Goal: Information Seeking & Learning: Learn about a topic

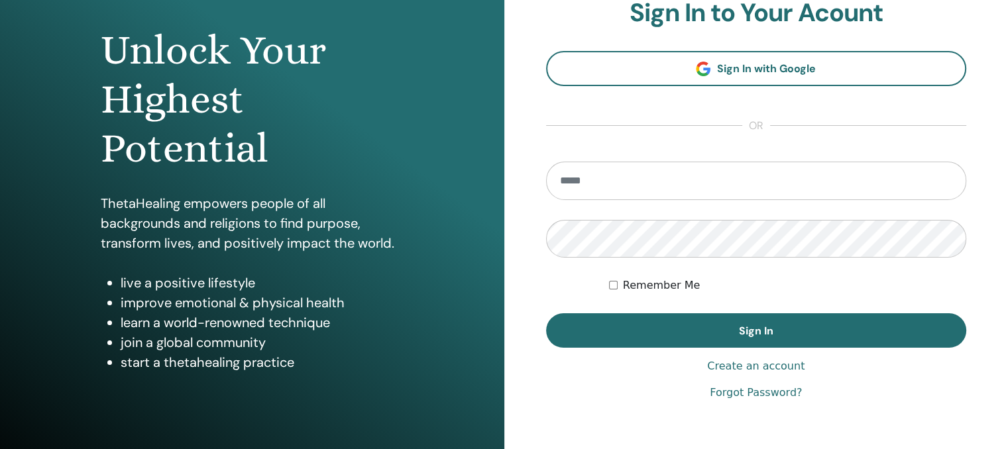
scroll to position [133, 0]
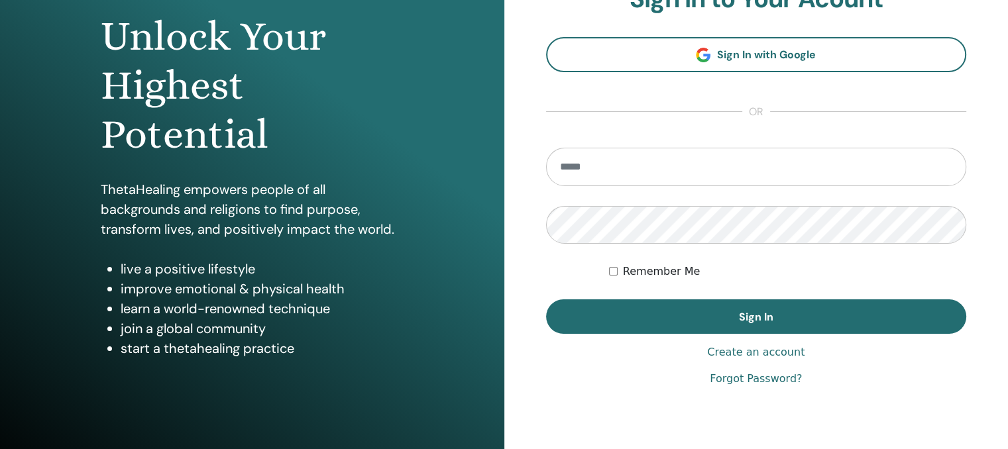
click at [702, 162] on input "email" at bounding box center [756, 167] width 421 height 38
type input "**********"
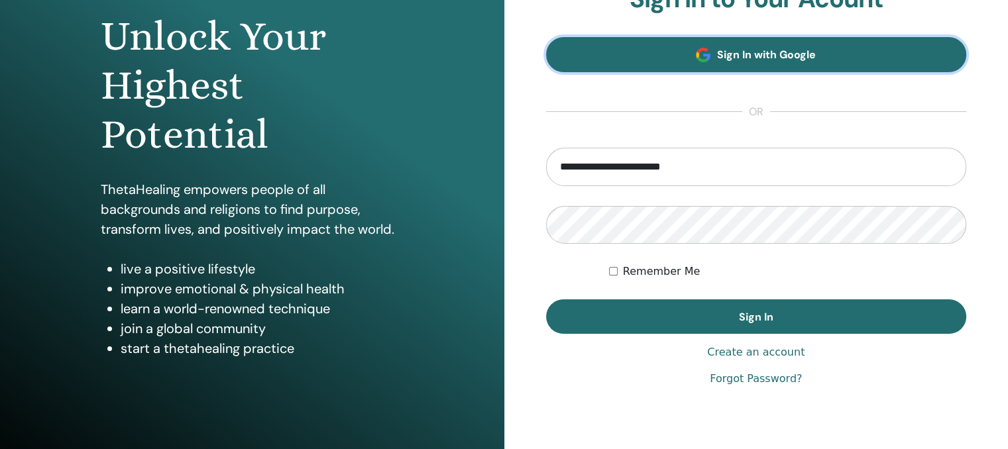
click at [785, 46] on link "Sign In with Google" at bounding box center [756, 54] width 421 height 35
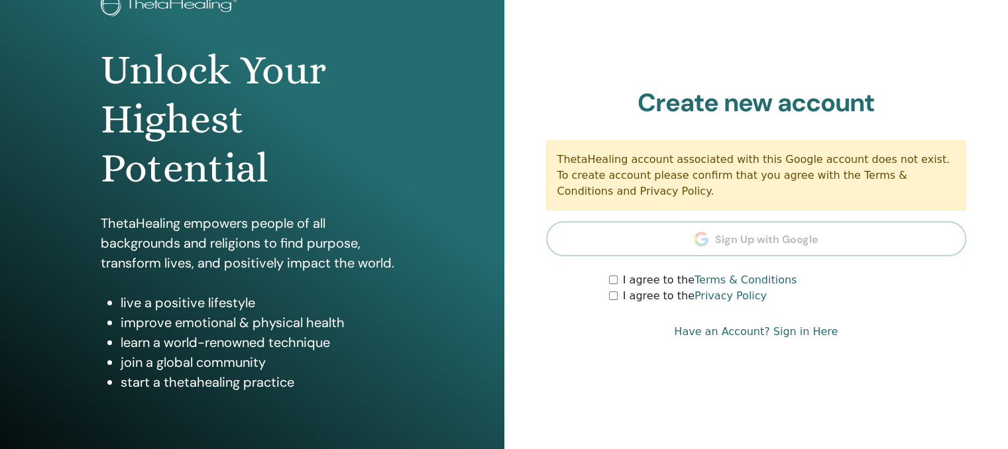
scroll to position [133, 0]
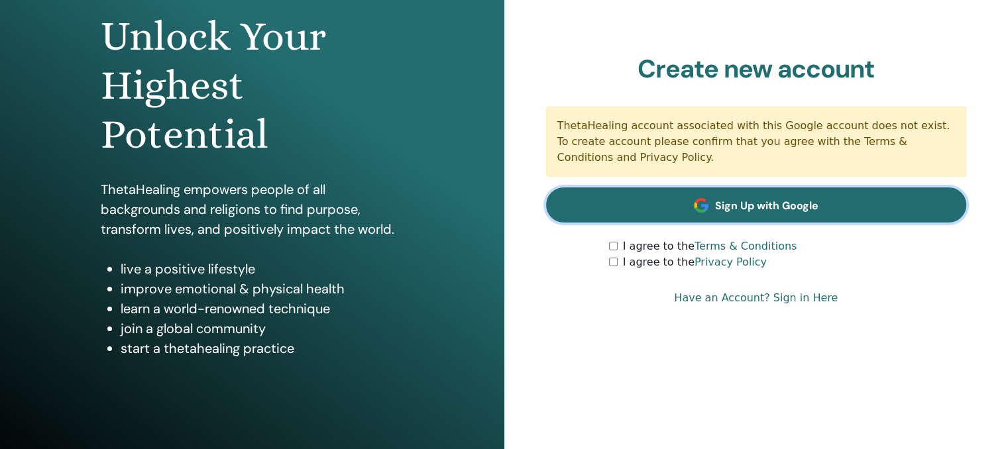
click at [795, 204] on span "Sign Up with Google" at bounding box center [766, 206] width 103 height 14
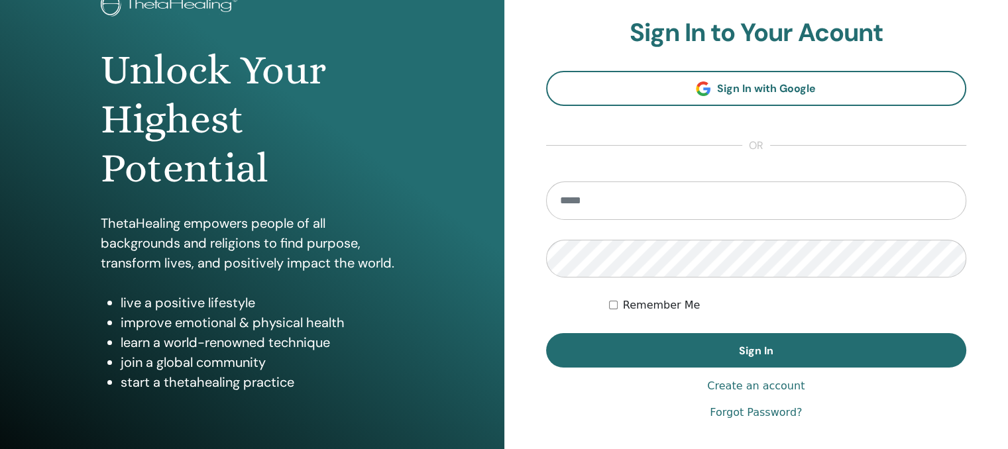
scroll to position [133, 0]
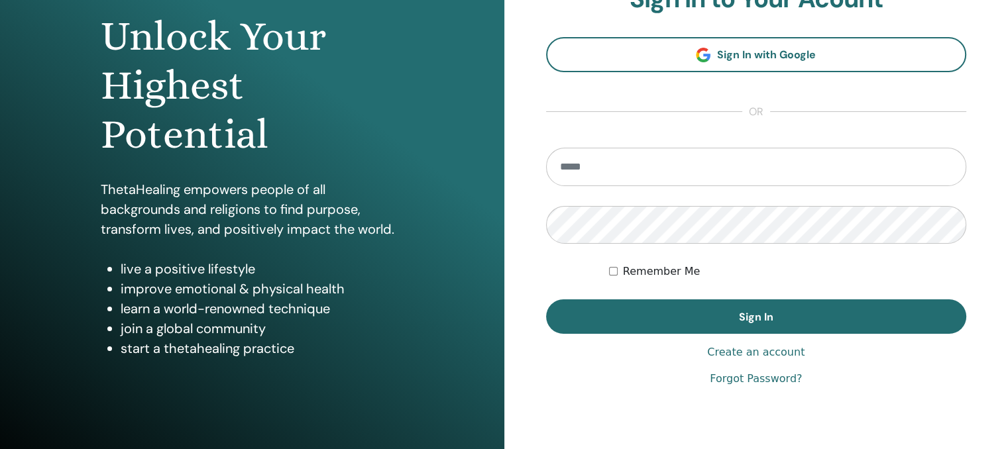
click at [643, 169] on input "email" at bounding box center [756, 167] width 421 height 38
type input "**********"
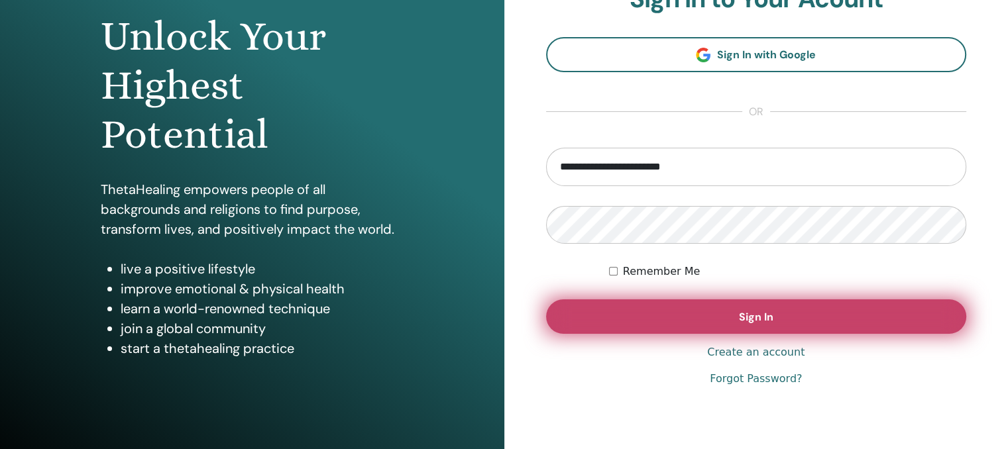
click at [763, 321] on span "Sign In" at bounding box center [756, 317] width 34 height 14
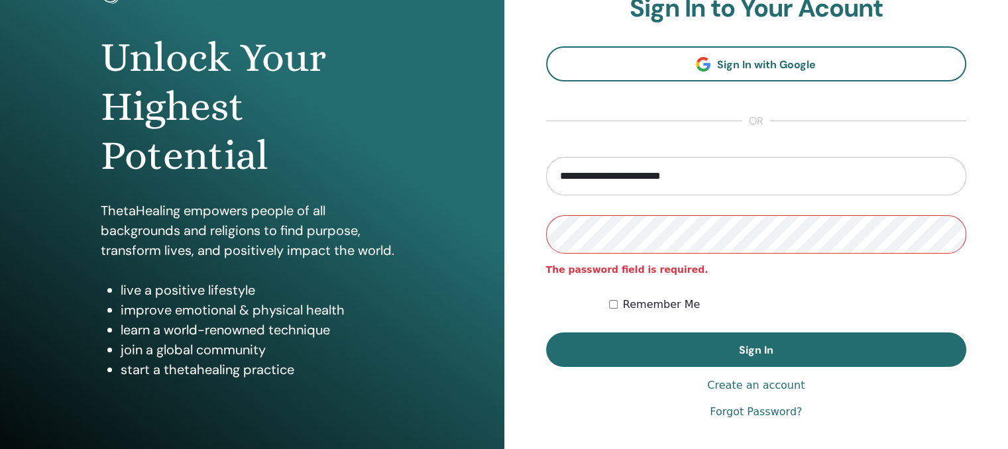
scroll to position [133, 0]
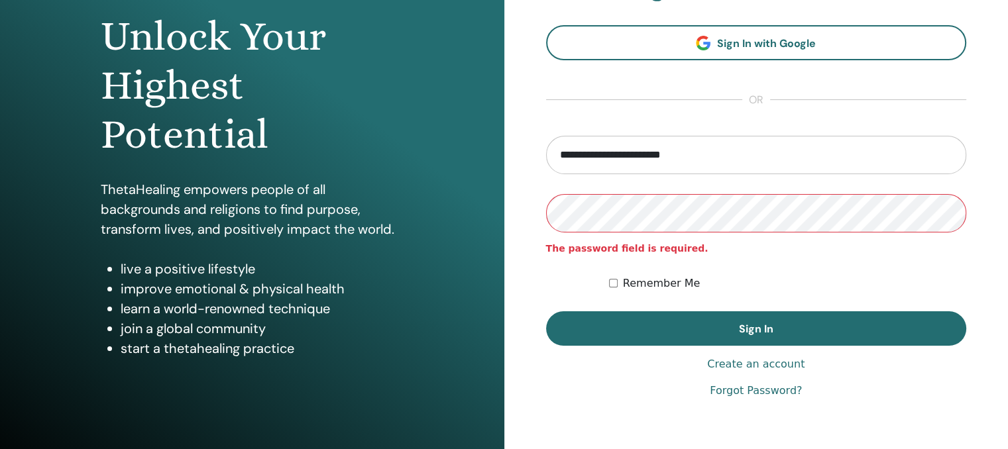
click at [771, 390] on link "Forgot Password?" at bounding box center [756, 391] width 92 height 16
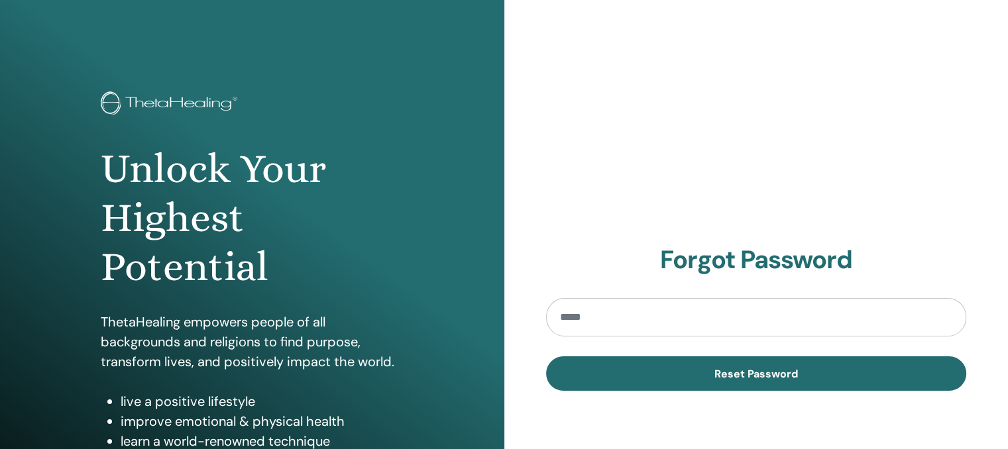
click at [678, 323] on input "email" at bounding box center [756, 317] width 421 height 38
type input "**********"
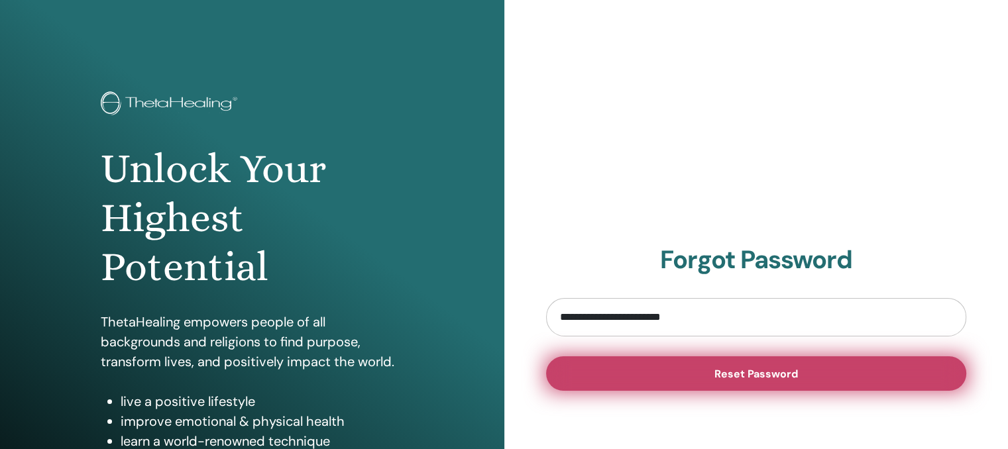
click at [721, 370] on span "Reset Password" at bounding box center [756, 374] width 84 height 14
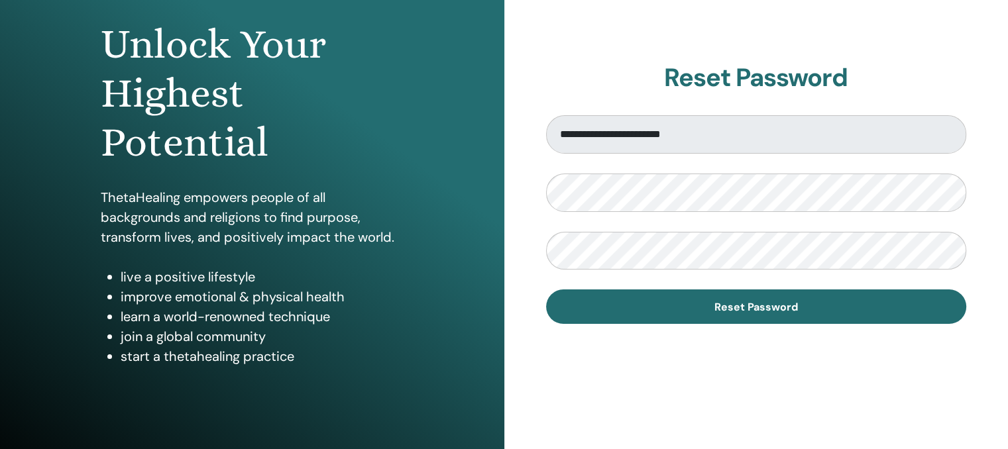
scroll to position [133, 0]
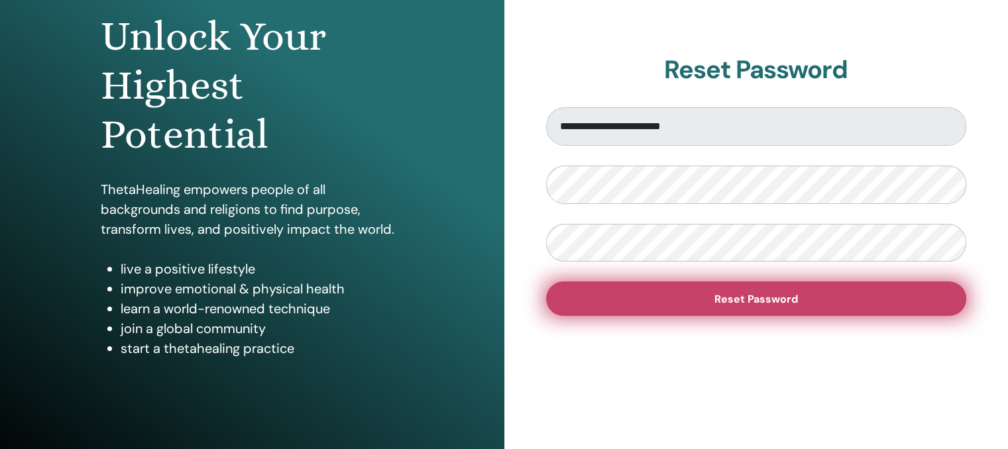
click at [721, 288] on button "Reset Password" at bounding box center [756, 299] width 421 height 34
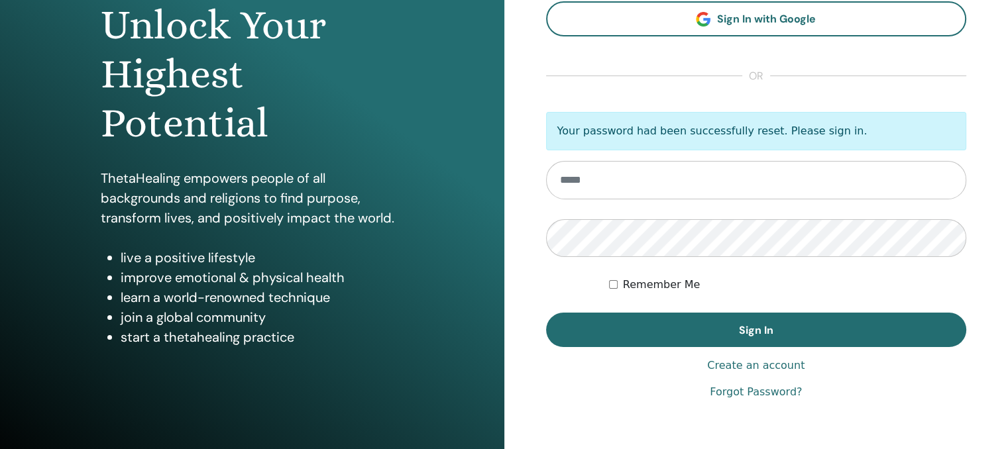
scroll to position [121, 0]
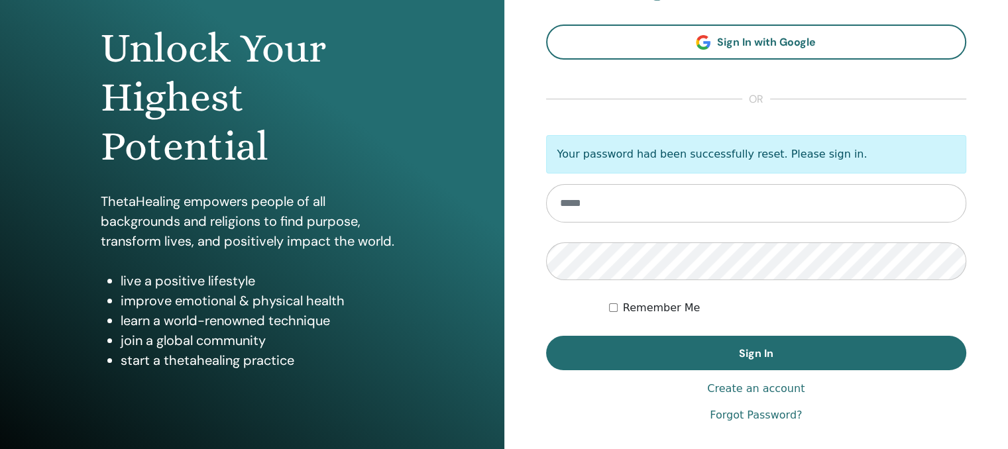
click at [643, 203] on input "email" at bounding box center [756, 203] width 421 height 38
type input "**********"
click at [546, 336] on button "Sign In" at bounding box center [756, 353] width 421 height 34
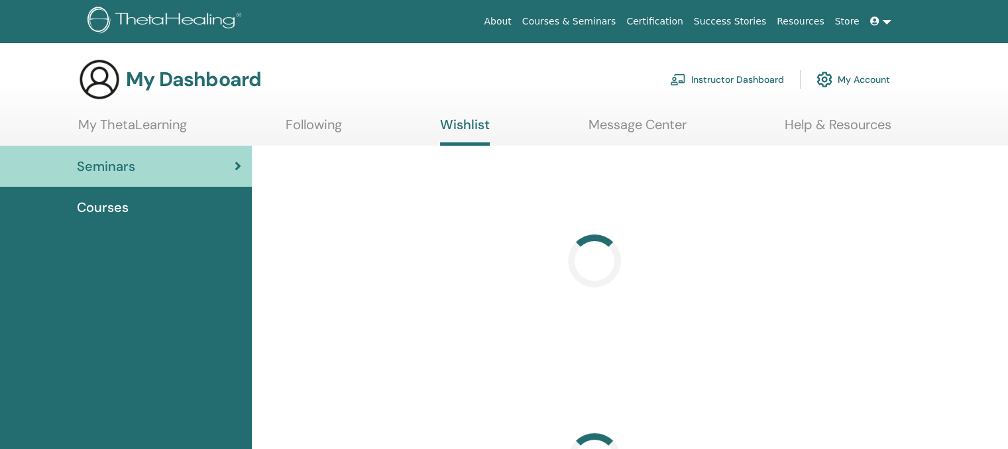
scroll to position [66, 0]
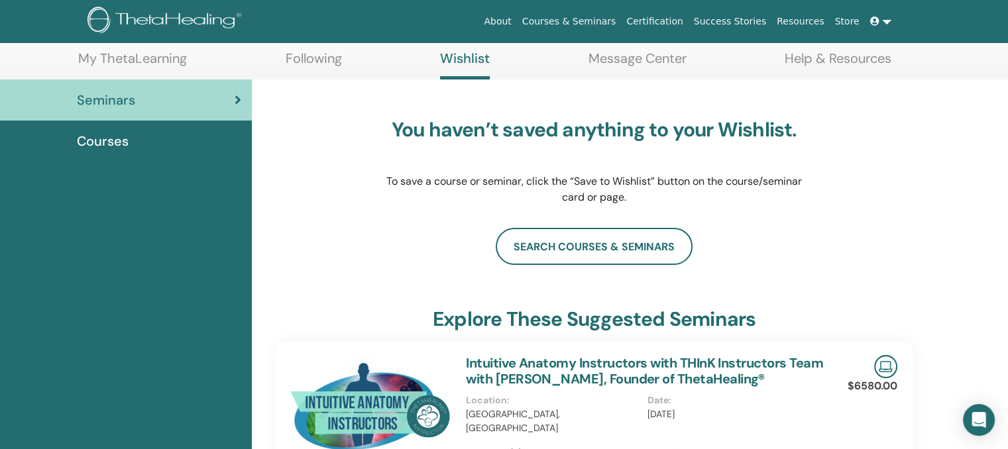
click at [97, 144] on span "Courses" at bounding box center [103, 141] width 52 height 20
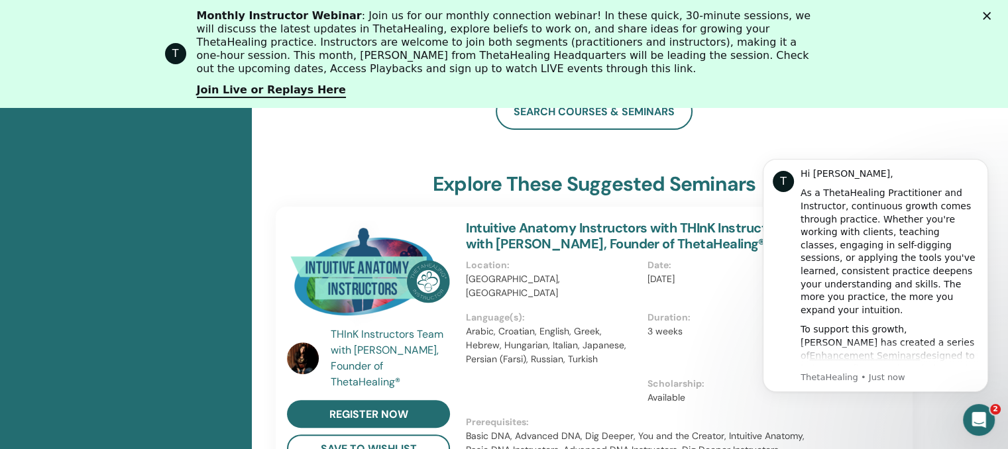
scroll to position [366, 0]
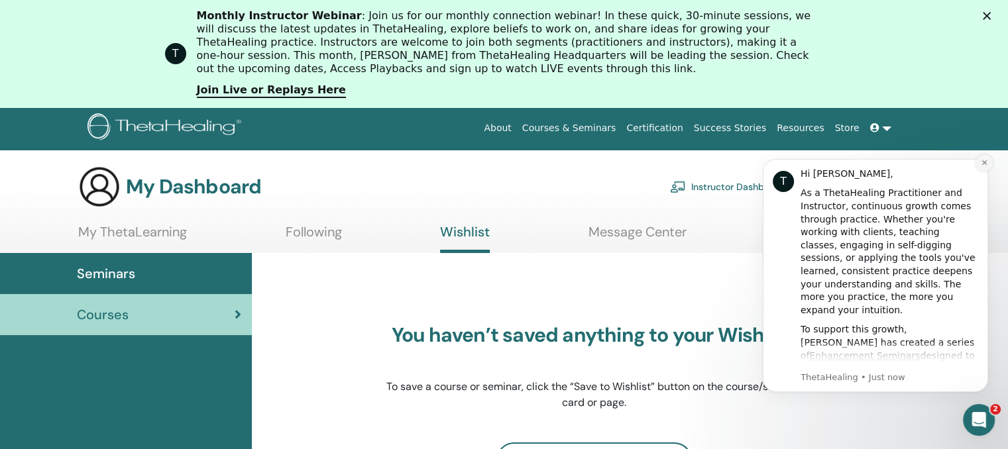
click at [979, 164] on button "Dismiss notification" at bounding box center [984, 162] width 17 height 17
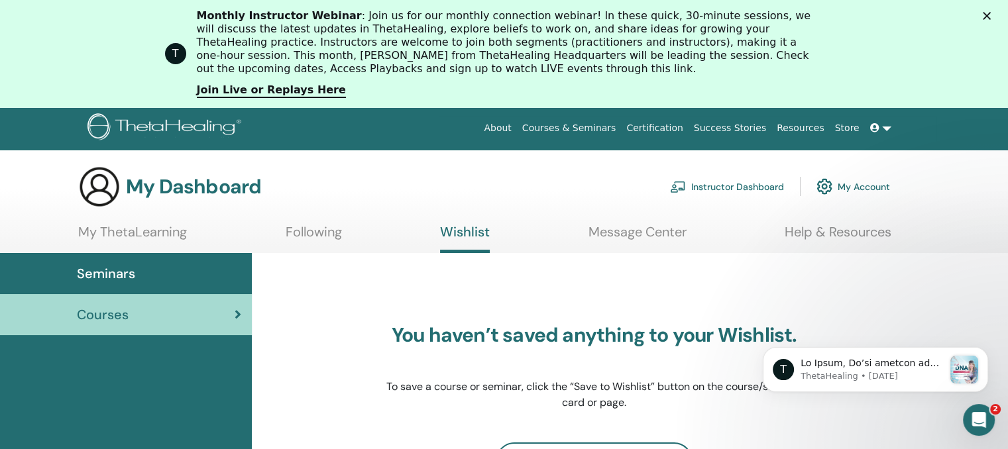
click at [991, 16] on polygon "Close" at bounding box center [987, 16] width 8 height 8
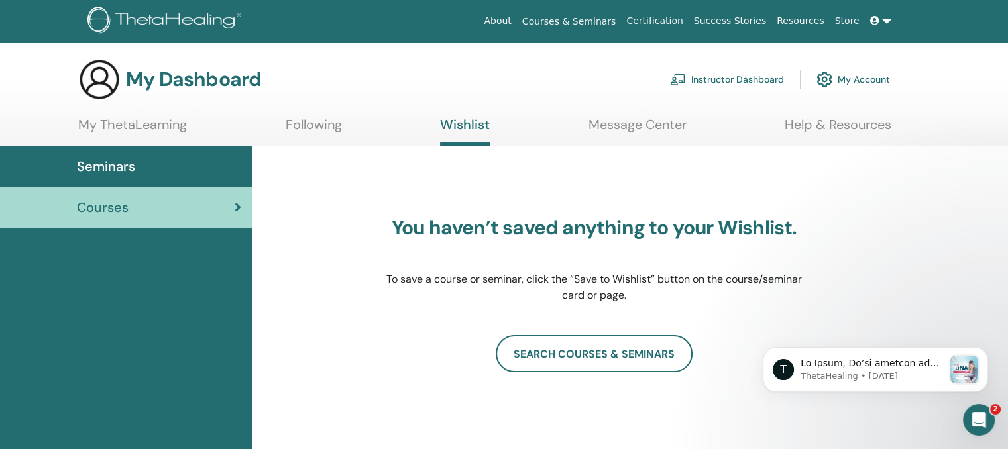
click at [581, 25] on link "Courses & Seminars" at bounding box center [569, 21] width 105 height 25
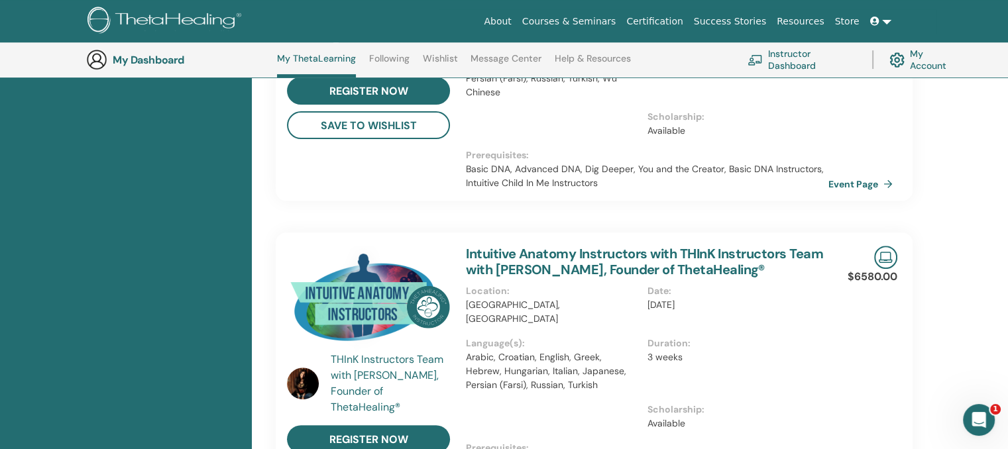
scroll to position [31, 0]
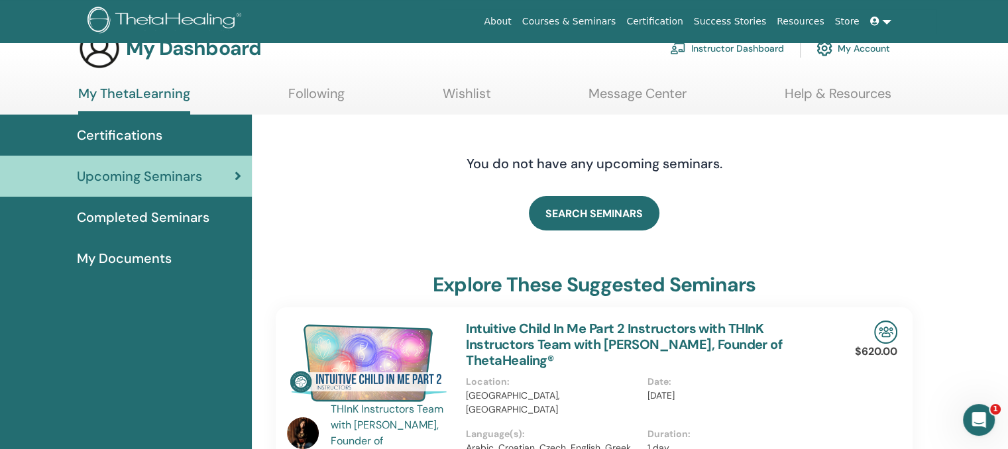
click at [117, 135] on span "Certifications" at bounding box center [119, 135] width 85 height 20
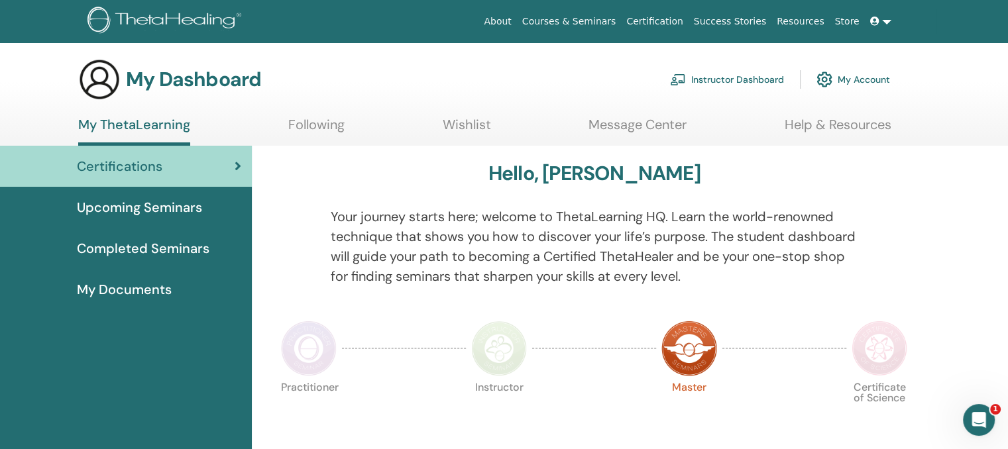
click at [174, 211] on span "Upcoming Seminars" at bounding box center [139, 207] width 125 height 20
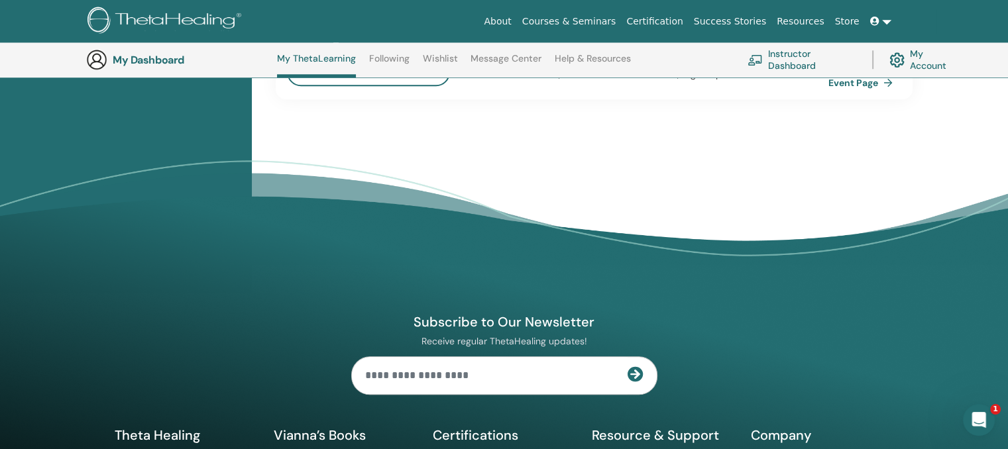
scroll to position [1095, 0]
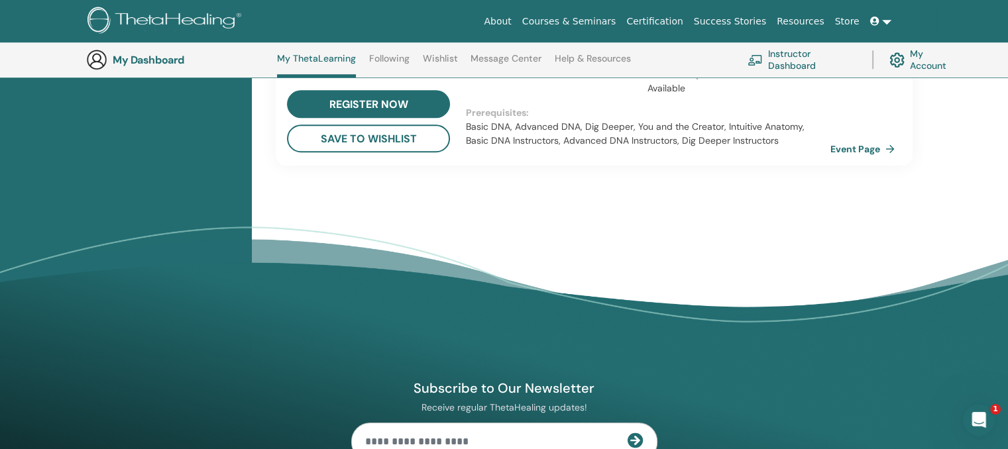
click at [865, 139] on link "Event Page" at bounding box center [865, 149] width 70 height 20
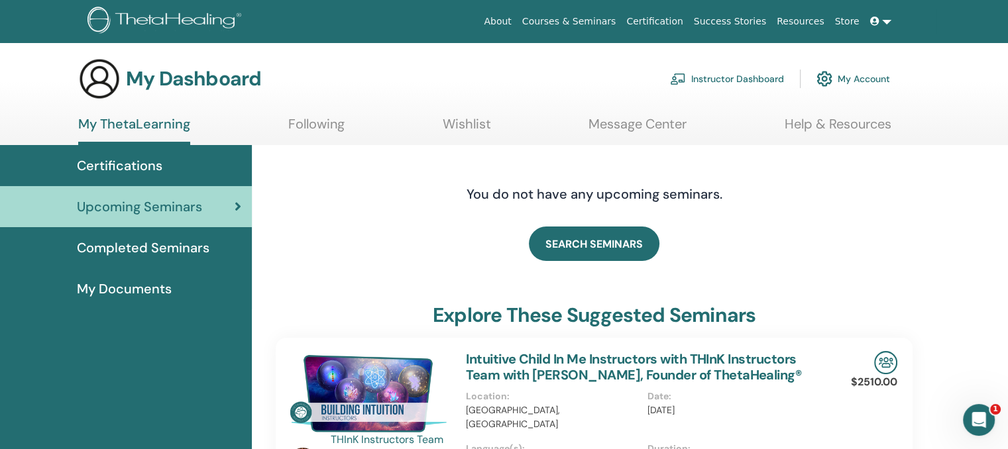
scroll to position [0, 0]
click at [140, 165] on span "Certifications" at bounding box center [119, 166] width 85 height 20
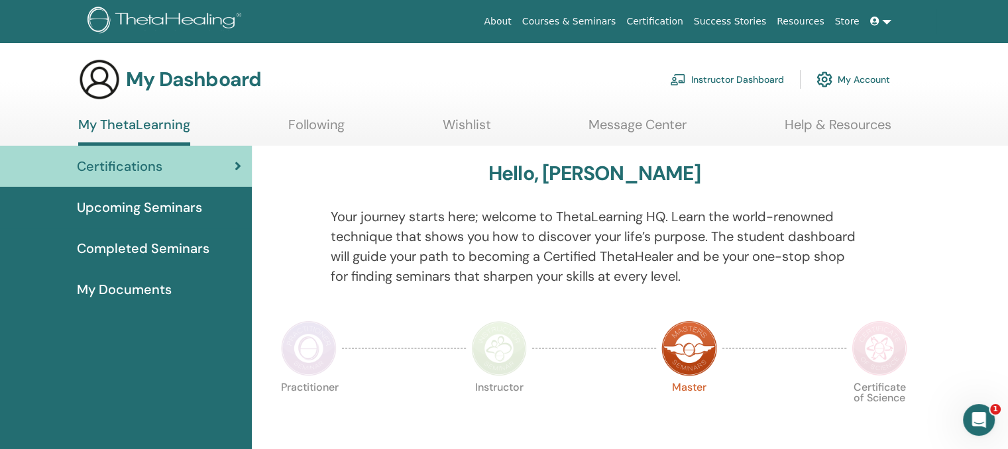
click at [612, 22] on link "Courses & Seminars" at bounding box center [569, 21] width 105 height 25
